Goal: Information Seeking & Learning: Learn about a topic

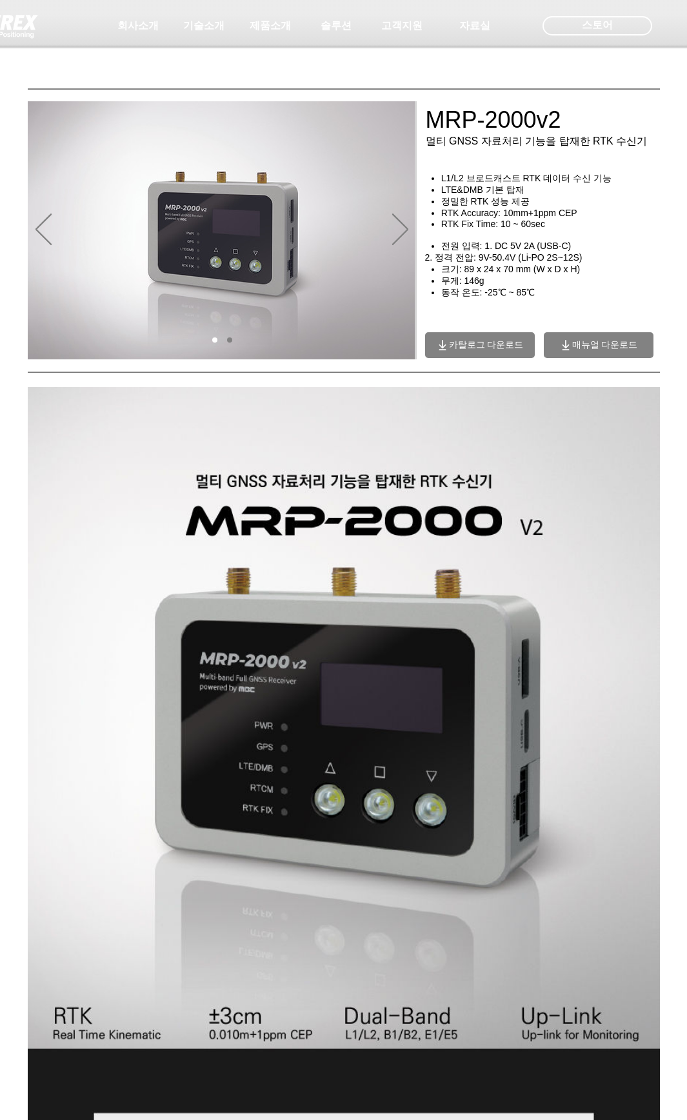
click at [481, 217] on span "RTK Accuracy: 10mm+1ppm CEP" at bounding box center [509, 213] width 136 height 10
click at [465, 251] on span "전원 입력: 1. DC 5V 2A (USB-C)" at bounding box center [506, 246] width 130 height 10
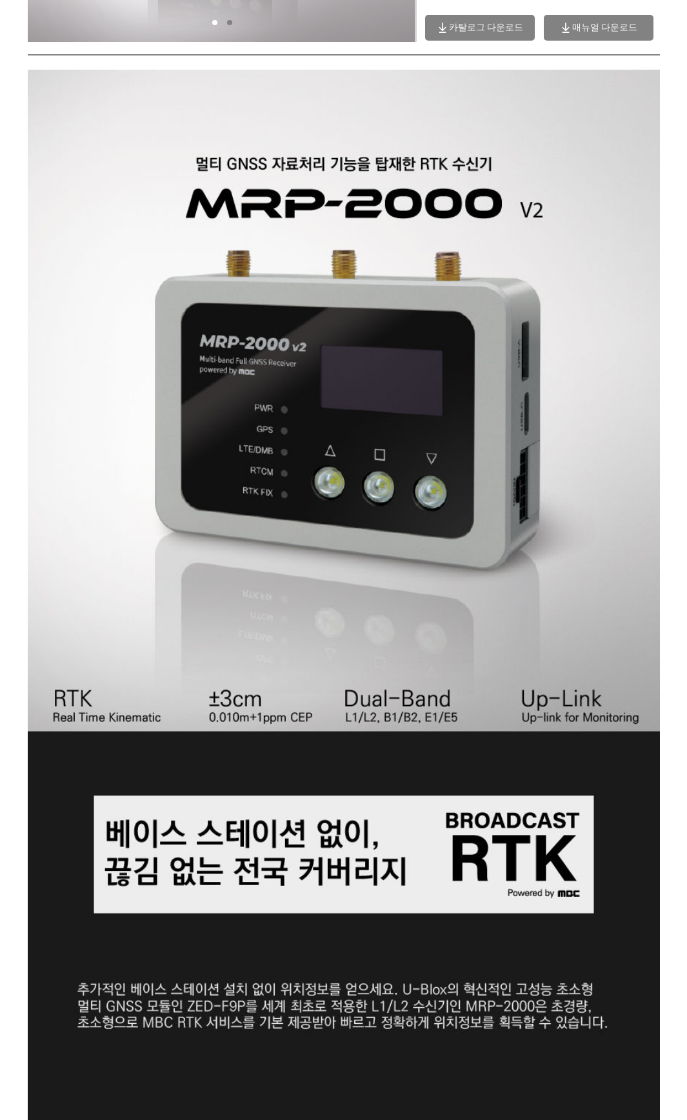
scroll to position [710, 0]
